Goal: Find specific page/section: Find specific page/section

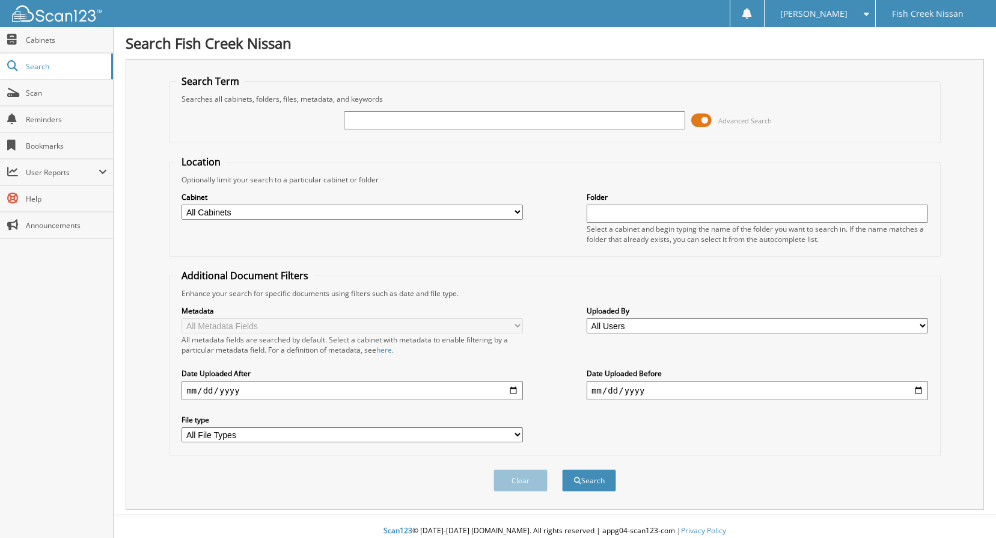
click at [370, 120] on input "text" at bounding box center [515, 120] width 342 height 18
type input "349897"
click at [562, 469] on button "Search" at bounding box center [589, 480] width 54 height 22
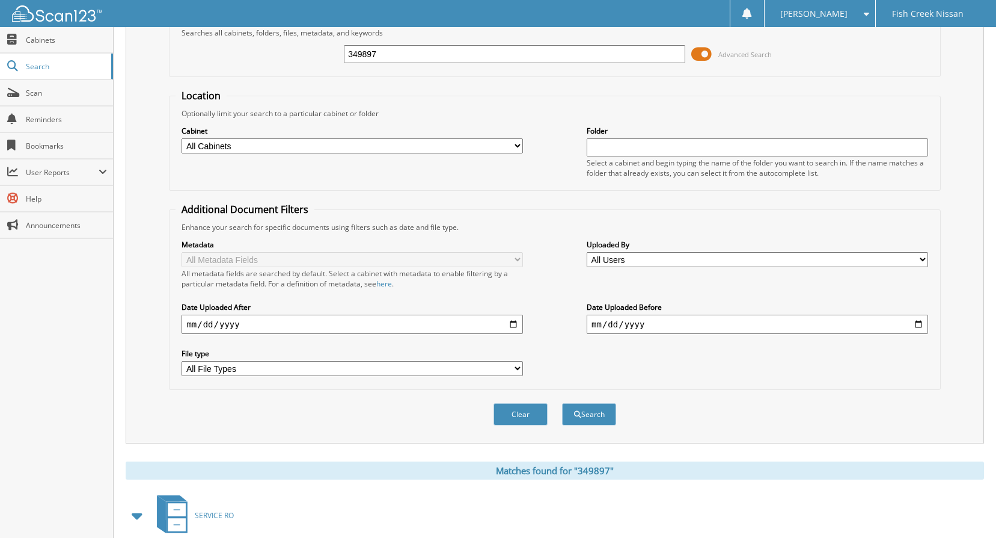
scroll to position [182, 0]
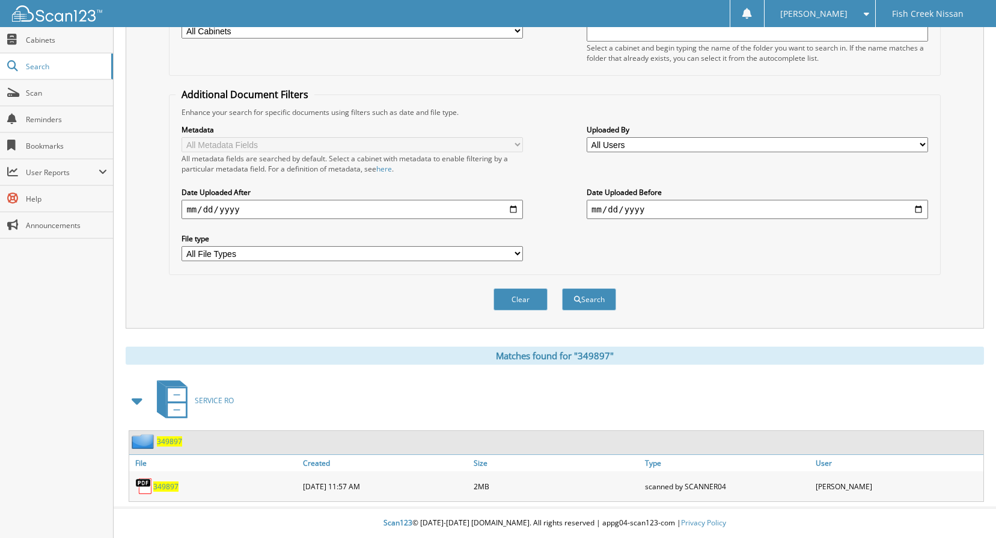
click at [170, 487] on span "349897" at bounding box center [165, 486] width 25 height 10
click at [162, 488] on span "349897" at bounding box center [165, 486] width 25 height 10
